Goal: Task Accomplishment & Management: Manage account settings

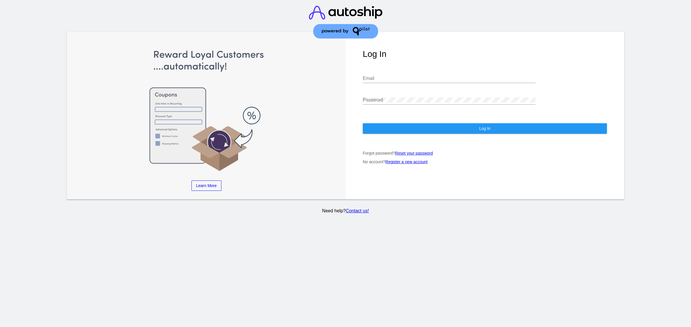
click at [378, 79] on input "Email" at bounding box center [449, 78] width 173 height 5
type input "[PERSON_NAME][EMAIL_ADDRESS][DOMAIN_NAME]"
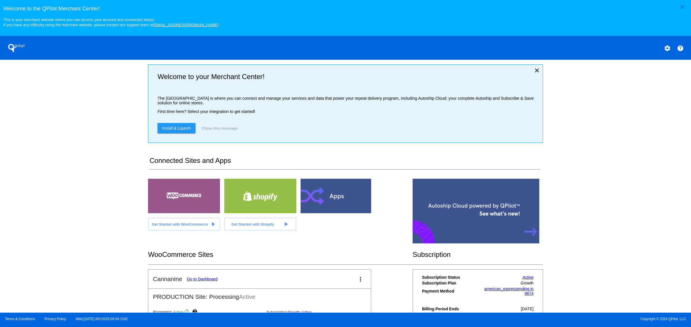
click at [85, 191] on div "close Welcome to the [GEOGRAPHIC_DATA]! This is your merchant website where you…" at bounding box center [345, 156] width 691 height 313
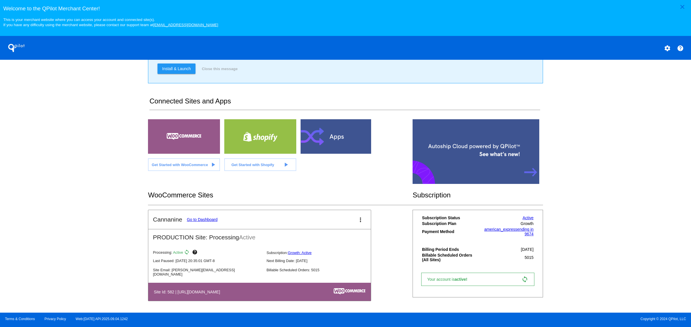
click at [202, 219] on link "Go to Dashboard" at bounding box center [202, 220] width 31 height 5
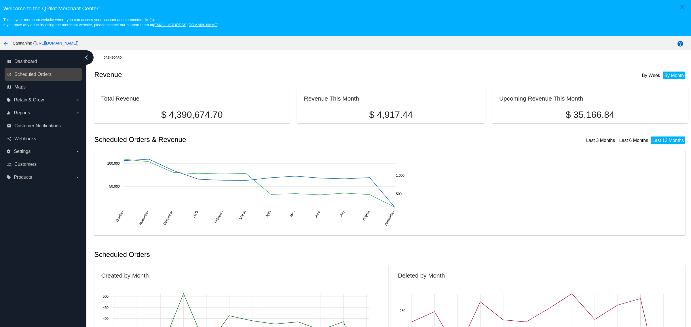
click at [48, 81] on div "update Scheduled Orders" at bounding box center [43, 74] width 77 height 13
click at [54, 76] on link "update Scheduled Orders" at bounding box center [43, 74] width 73 height 9
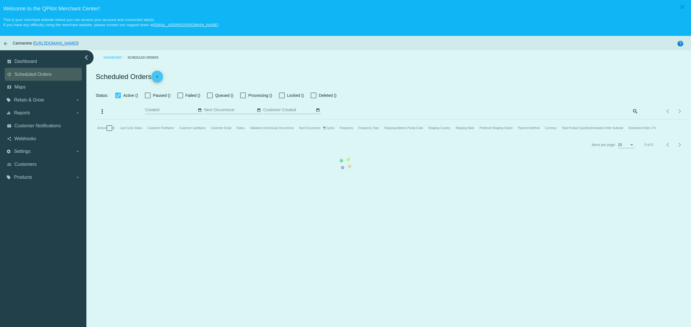
checkbox input "true"
